Goal: Check status: Check status

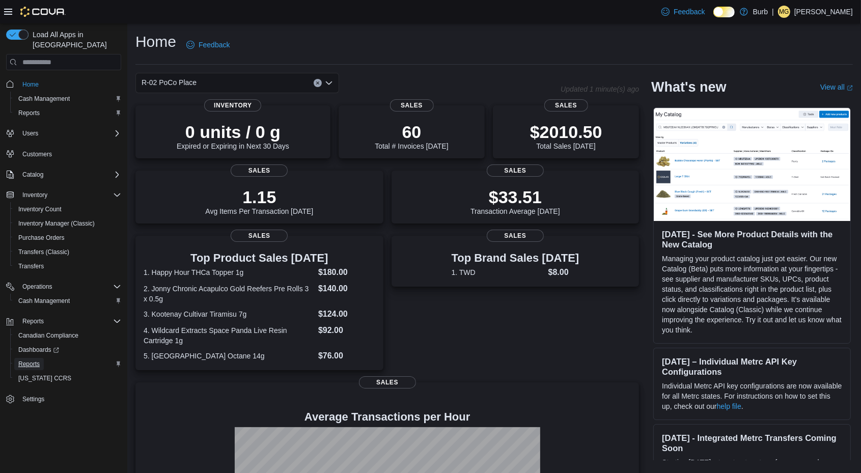
click at [24, 360] on span "Reports" at bounding box center [28, 364] width 21 height 8
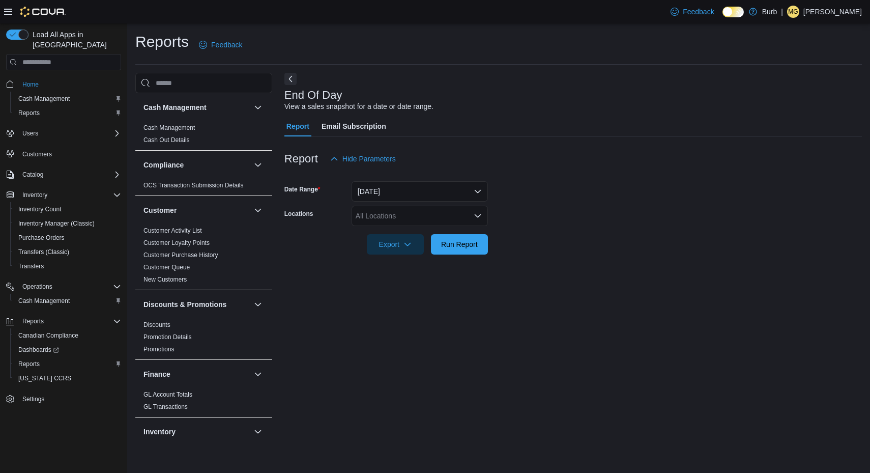
click at [480, 216] on icon "Open list of options" at bounding box center [478, 216] width 8 height 8
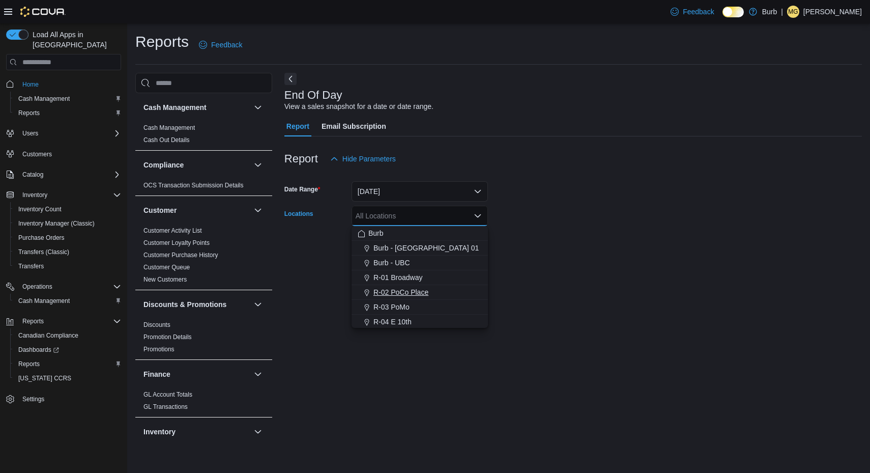
click at [417, 297] on span "R-02 PoCo Place" at bounding box center [401, 292] width 55 height 10
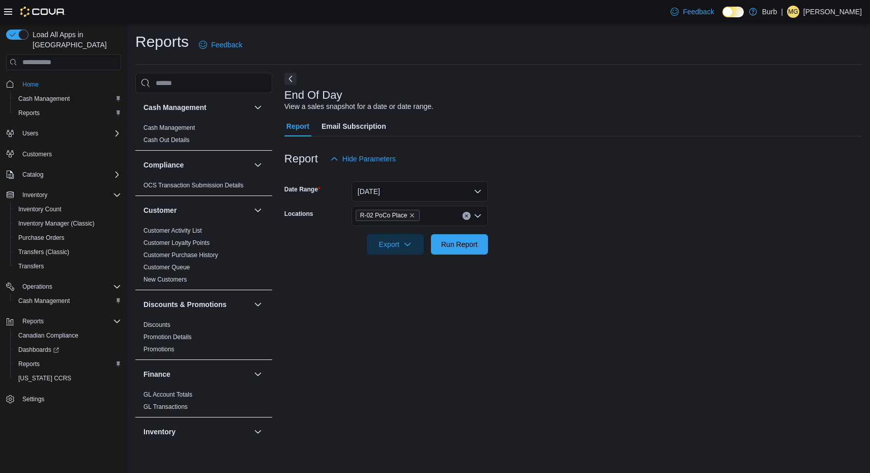
click at [517, 273] on div "End Of Day View a sales snapshot for a date or date range. Report Email Subscri…" at bounding box center [574, 260] width 578 height 375
click at [464, 242] on span "Run Report" at bounding box center [459, 244] width 37 height 10
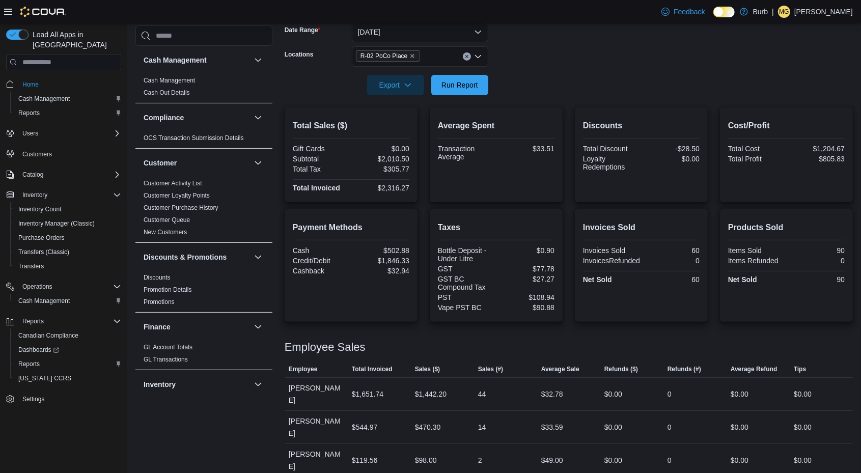
scroll to position [171, 0]
